Goal: Information Seeking & Learning: Check status

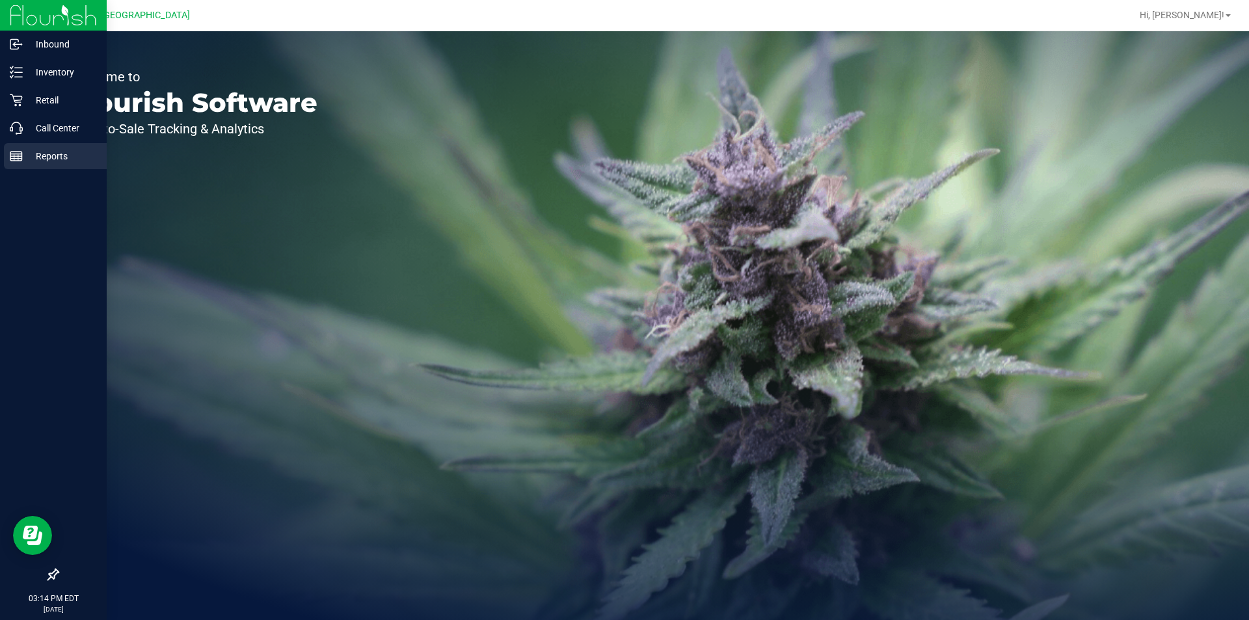
click at [41, 165] on div "Reports" at bounding box center [55, 156] width 103 height 26
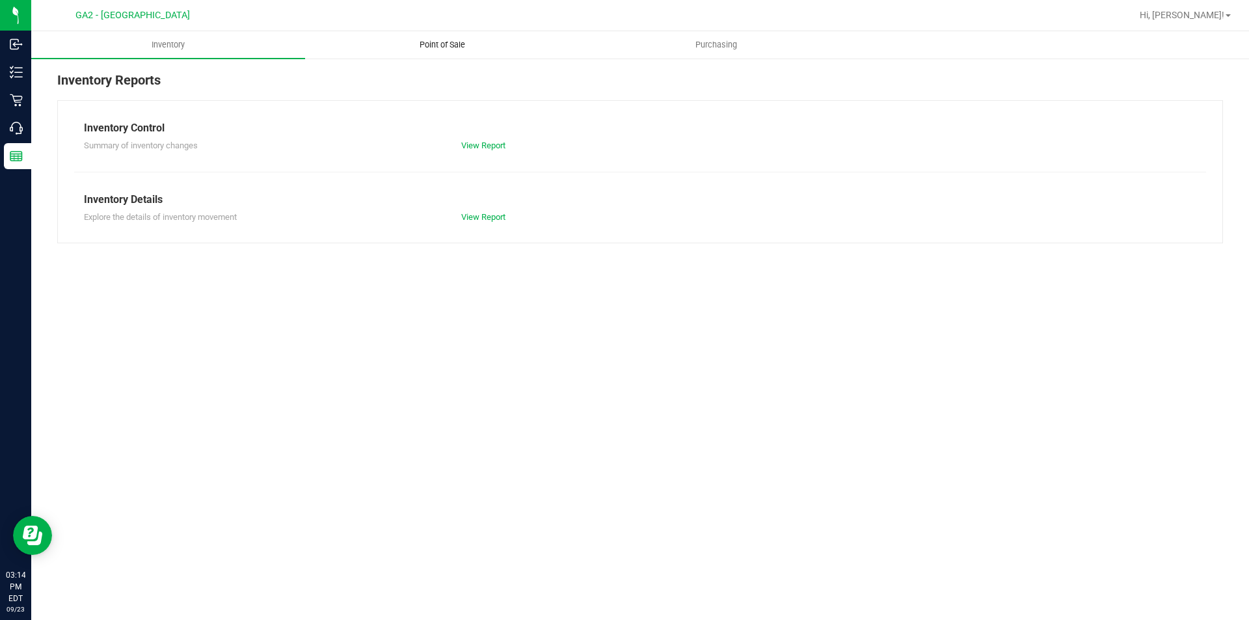
click at [442, 38] on uib-tab-heading "Point of Sale" at bounding box center [442, 45] width 272 height 26
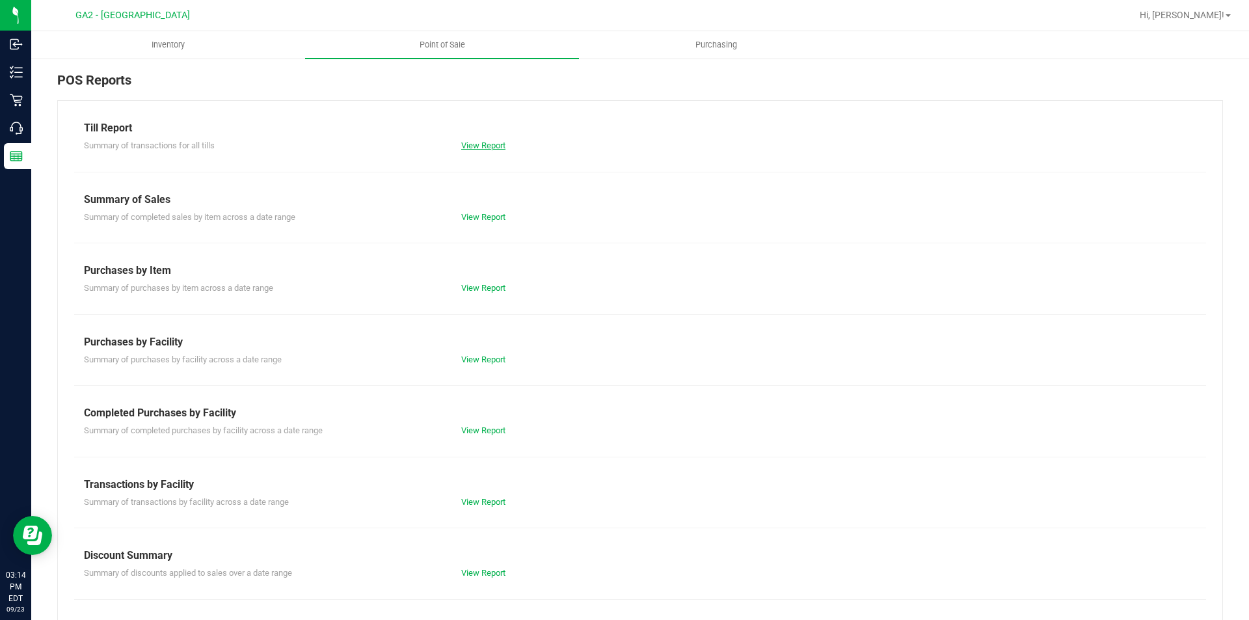
click at [475, 148] on link "View Report" at bounding box center [483, 145] width 44 height 10
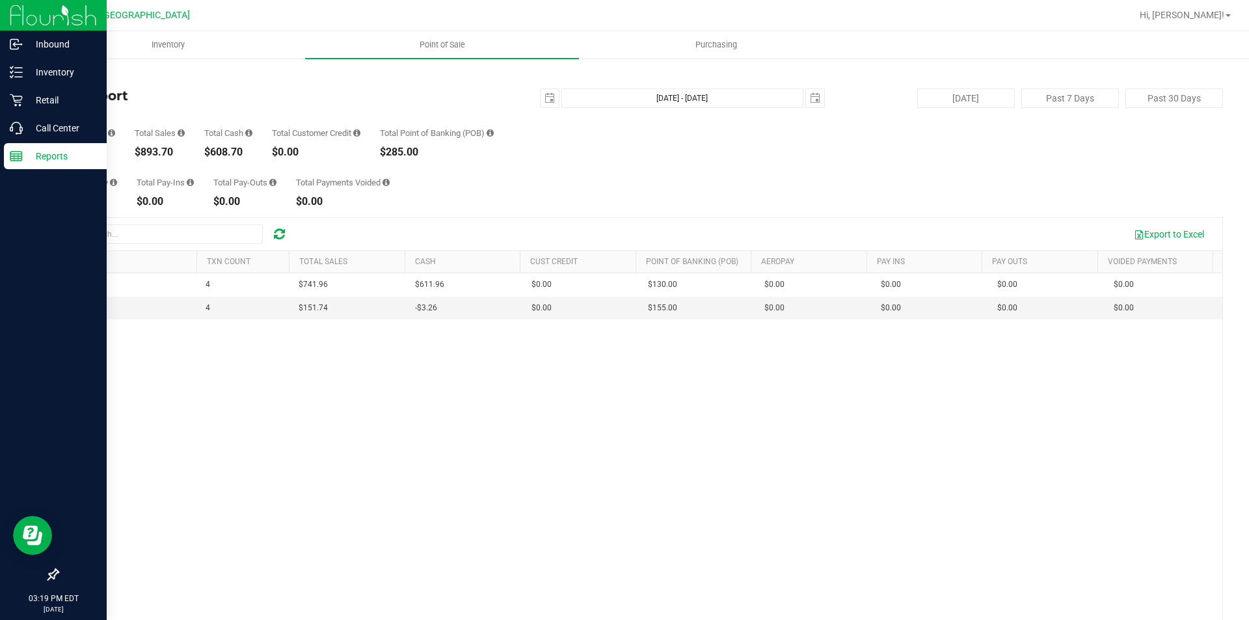
click at [8, 160] on div "Reports" at bounding box center [55, 156] width 103 height 26
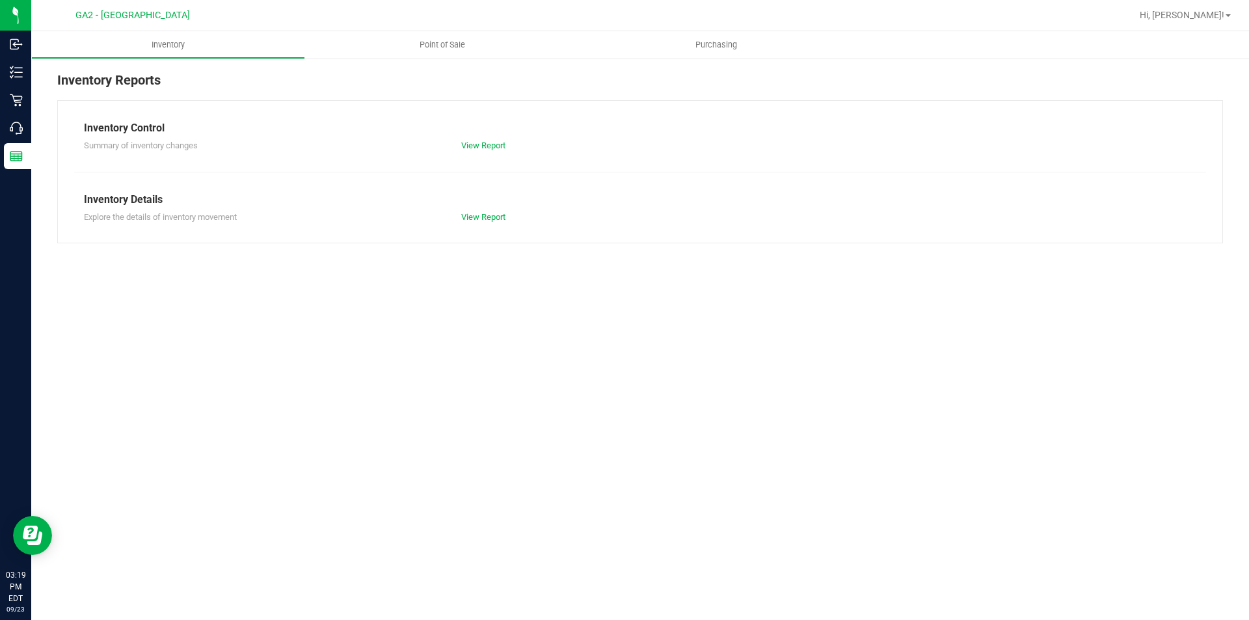
click at [462, 88] on div "Inventory Reports" at bounding box center [639, 85] width 1165 height 30
click at [448, 41] on span "Point of Sale" at bounding box center [442, 45] width 81 height 12
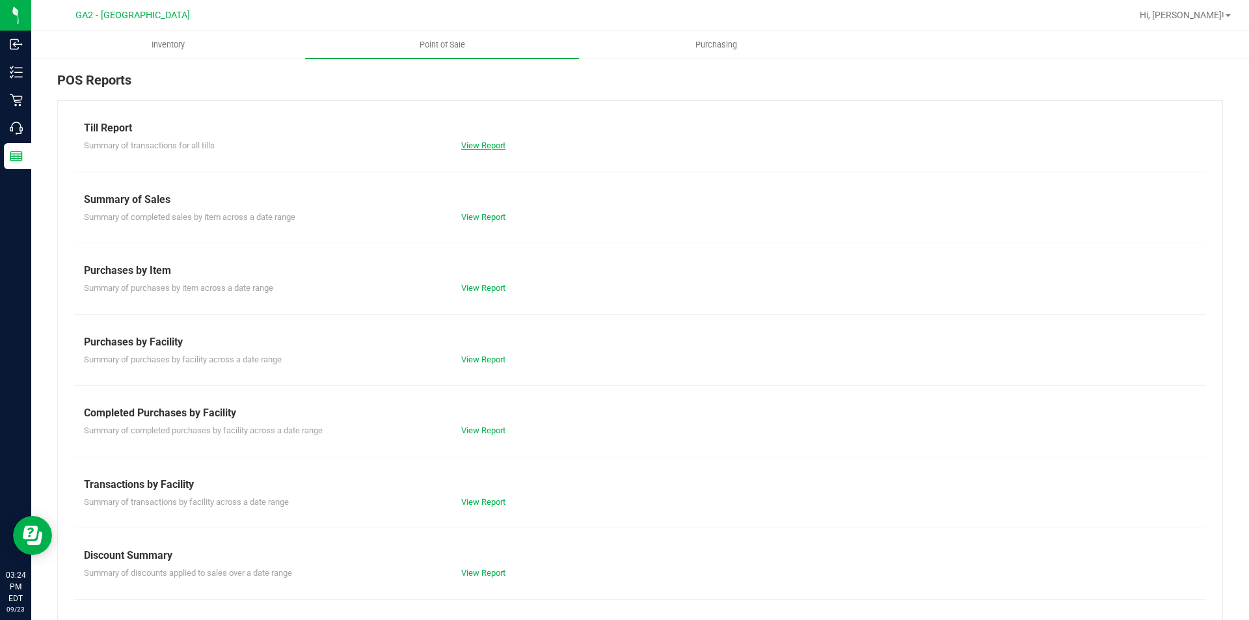
click at [473, 142] on link "View Report" at bounding box center [483, 145] width 44 height 10
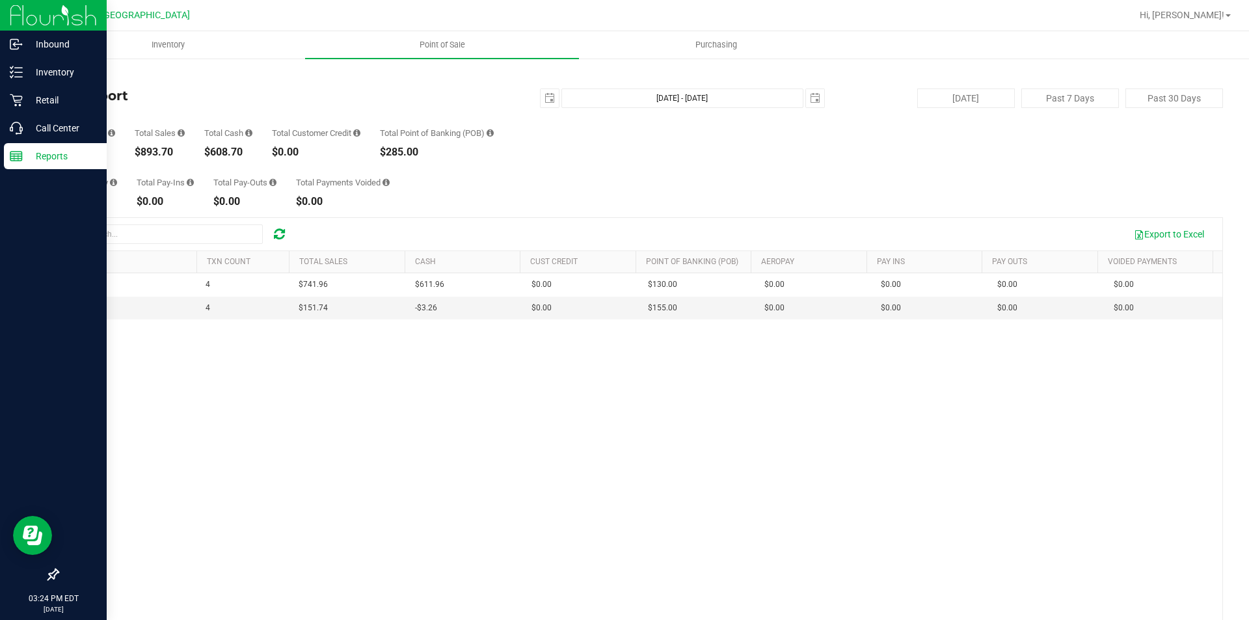
click at [38, 18] on img at bounding box center [53, 15] width 87 height 31
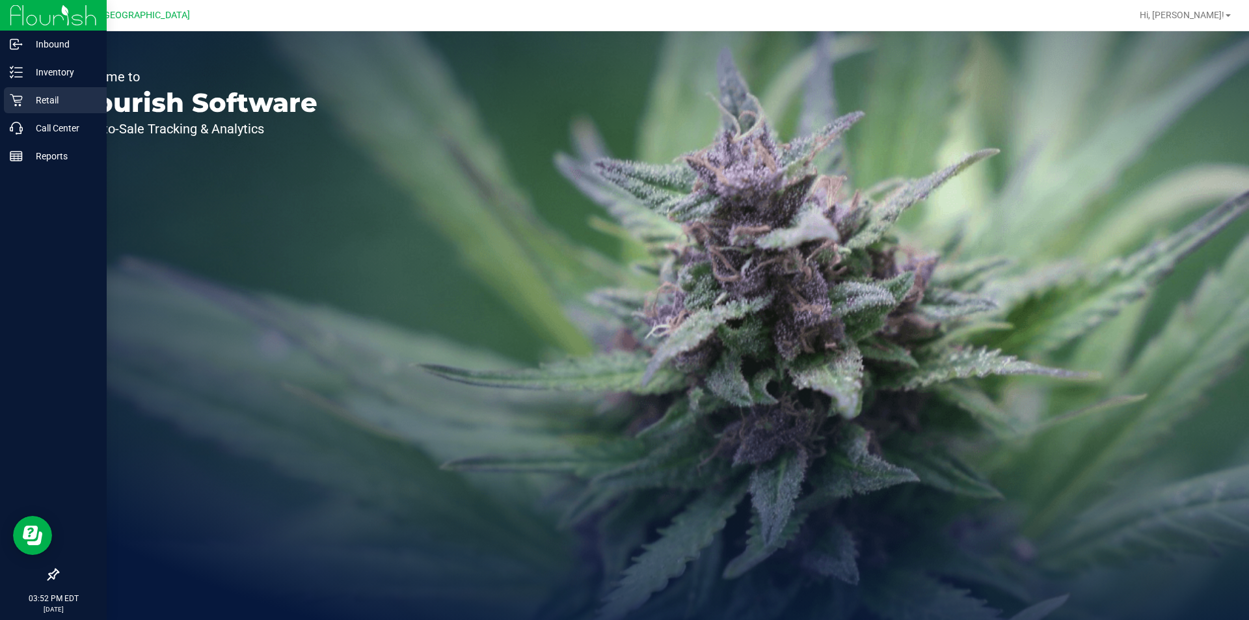
click at [56, 90] on div "Retail" at bounding box center [55, 100] width 103 height 26
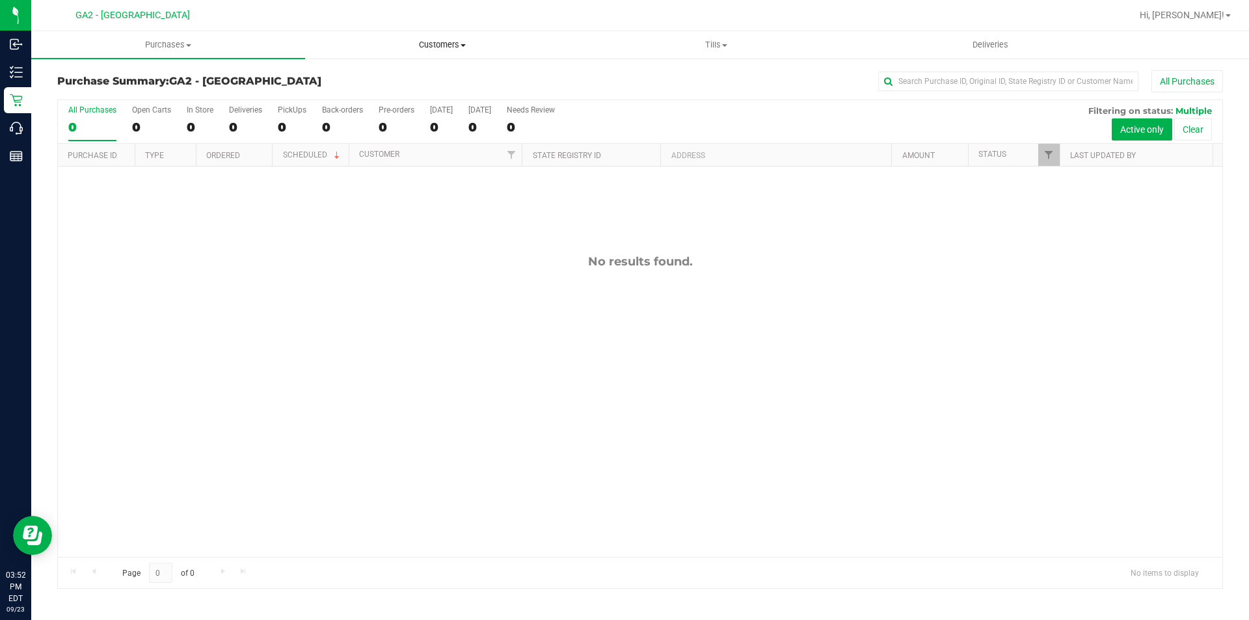
click at [440, 51] on uib-tab-heading "Customers All customers Add a new customer All physicians" at bounding box center [442, 45] width 272 height 26
click at [392, 74] on span "All customers" at bounding box center [352, 78] width 94 height 11
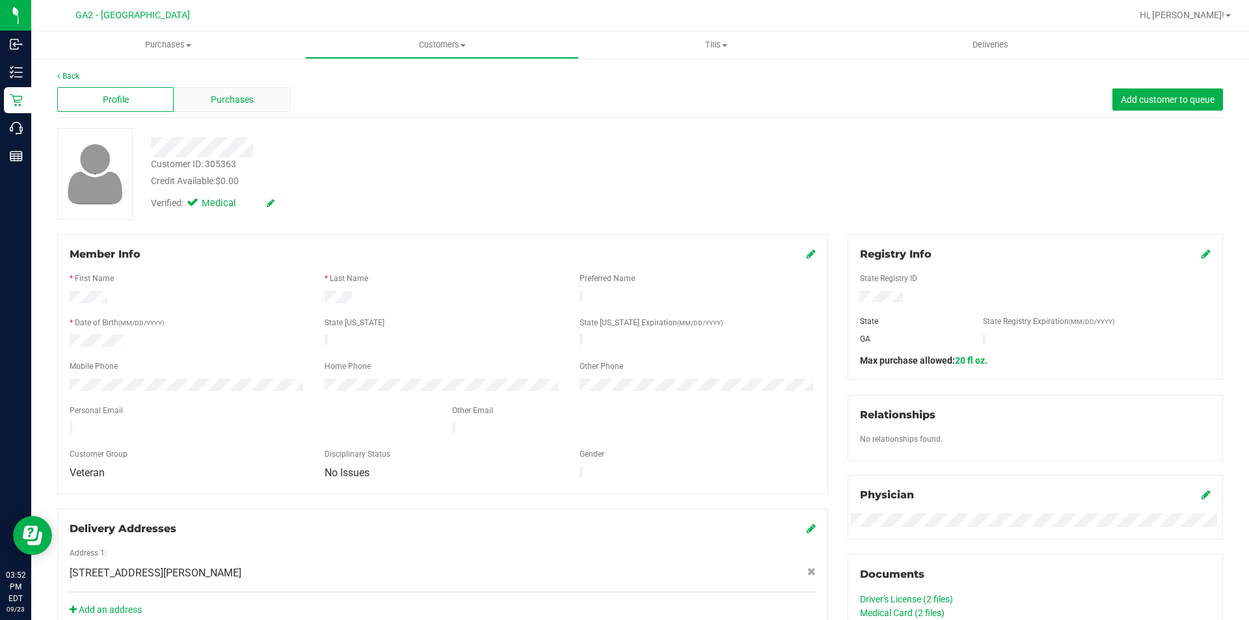
click at [235, 94] on span "Purchases" at bounding box center [232, 100] width 43 height 14
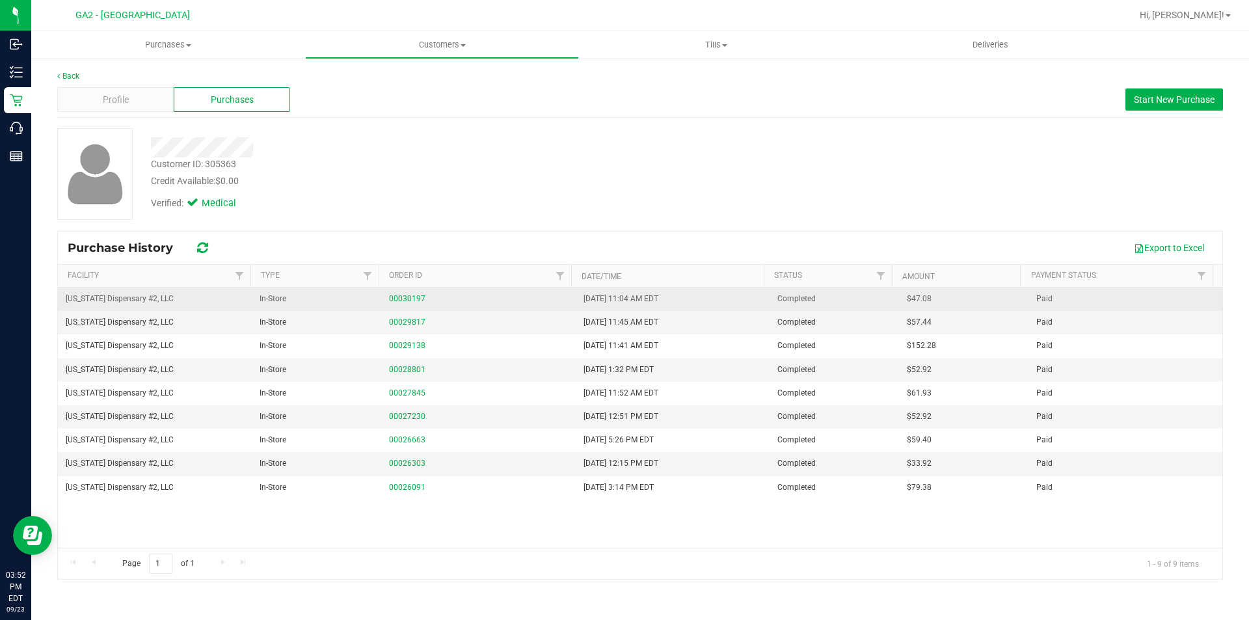
click at [391, 306] on td "00030197" at bounding box center [478, 298] width 194 height 23
click at [398, 296] on link "00030197" at bounding box center [407, 298] width 36 height 9
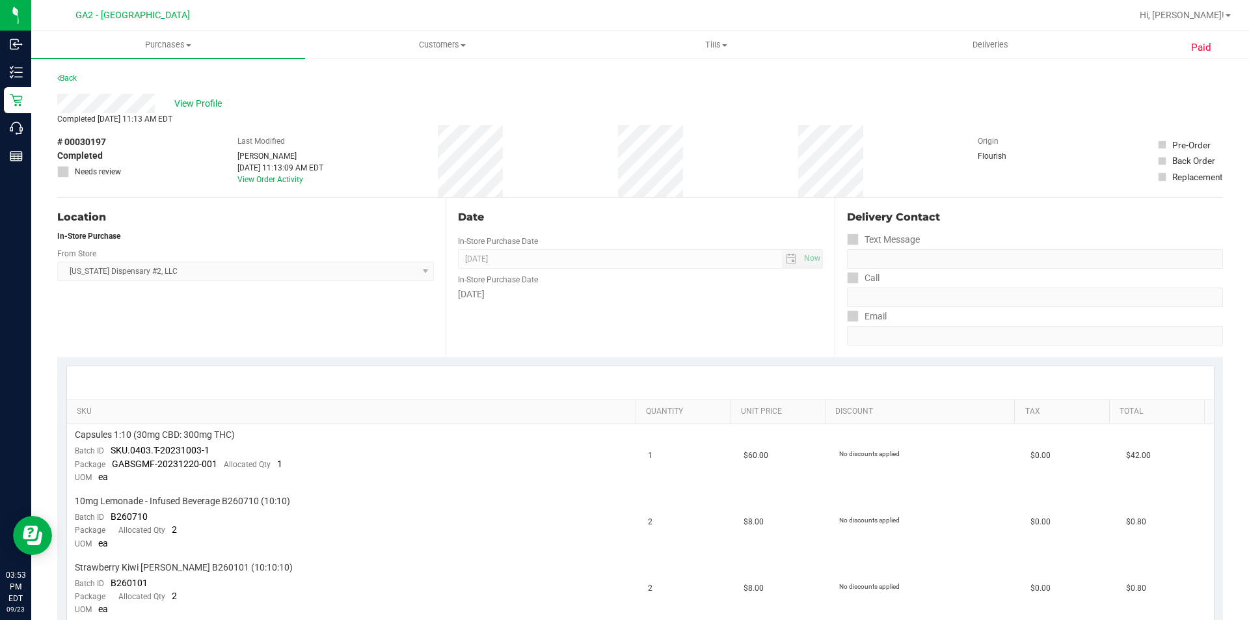
click at [175, 348] on div "Location In-Store Purchase From Store [US_STATE] Dispensary #2, LLC Select Stor…" at bounding box center [251, 277] width 388 height 159
click at [66, 79] on link "Back" at bounding box center [67, 77] width 20 height 9
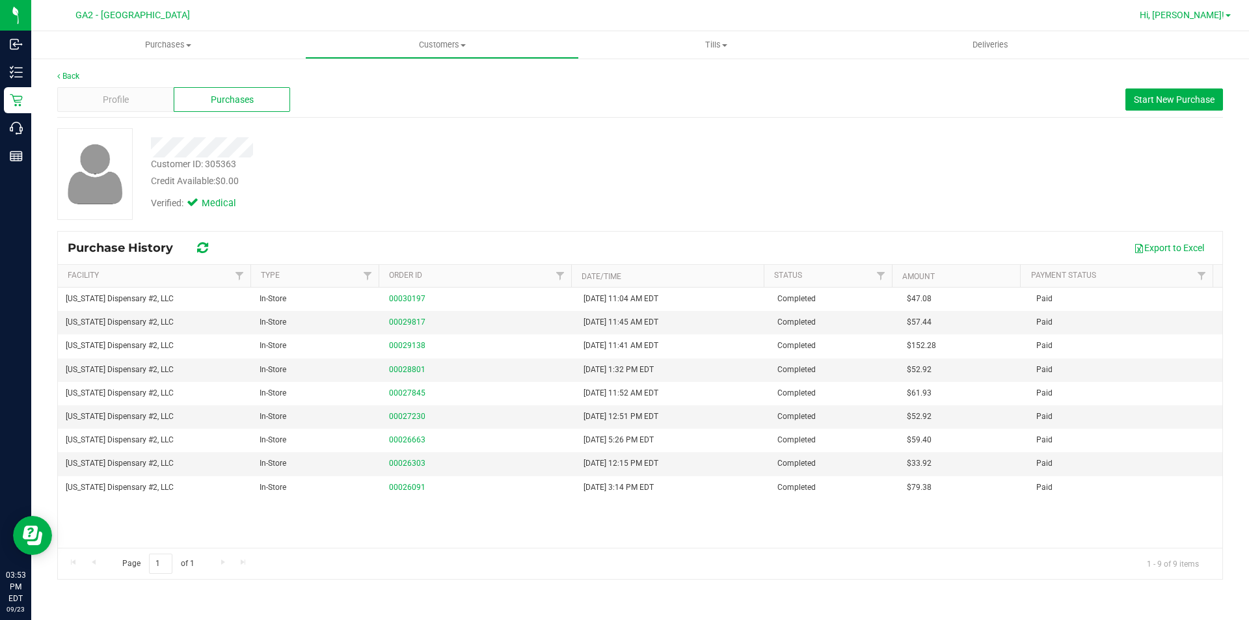
click at [1222, 10] on span "Hi, [PERSON_NAME]!" at bounding box center [1181, 15] width 85 height 10
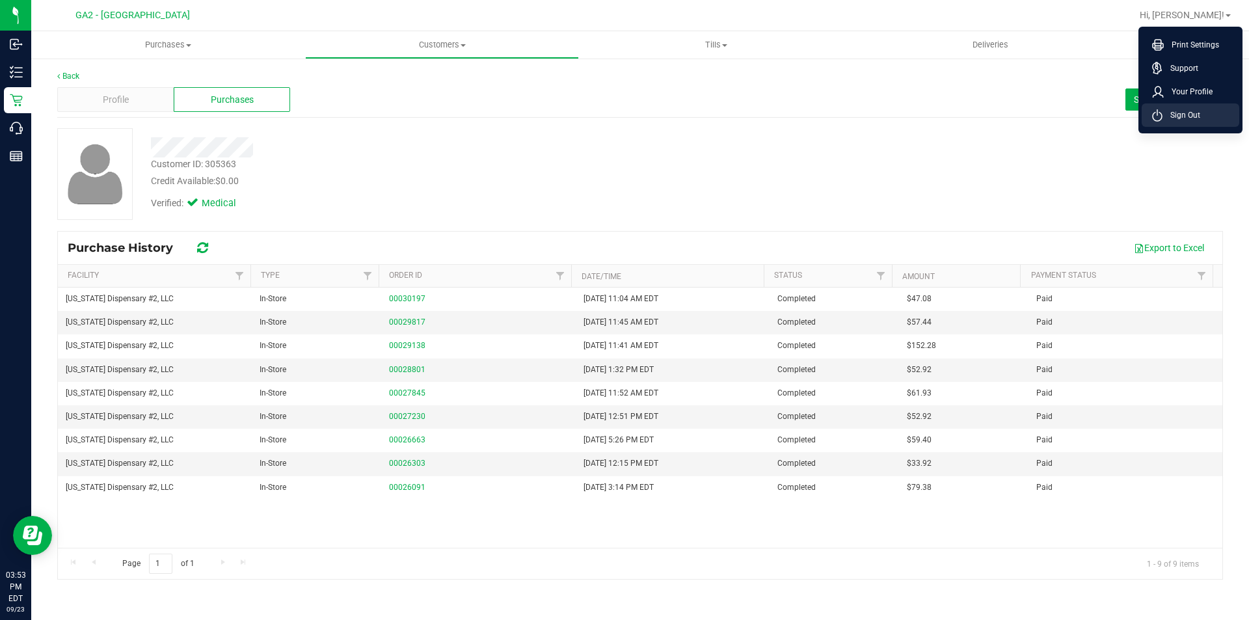
click at [1149, 106] on li "Sign Out" at bounding box center [1190, 114] width 98 height 23
